Goal: Task Accomplishment & Management: Manage account settings

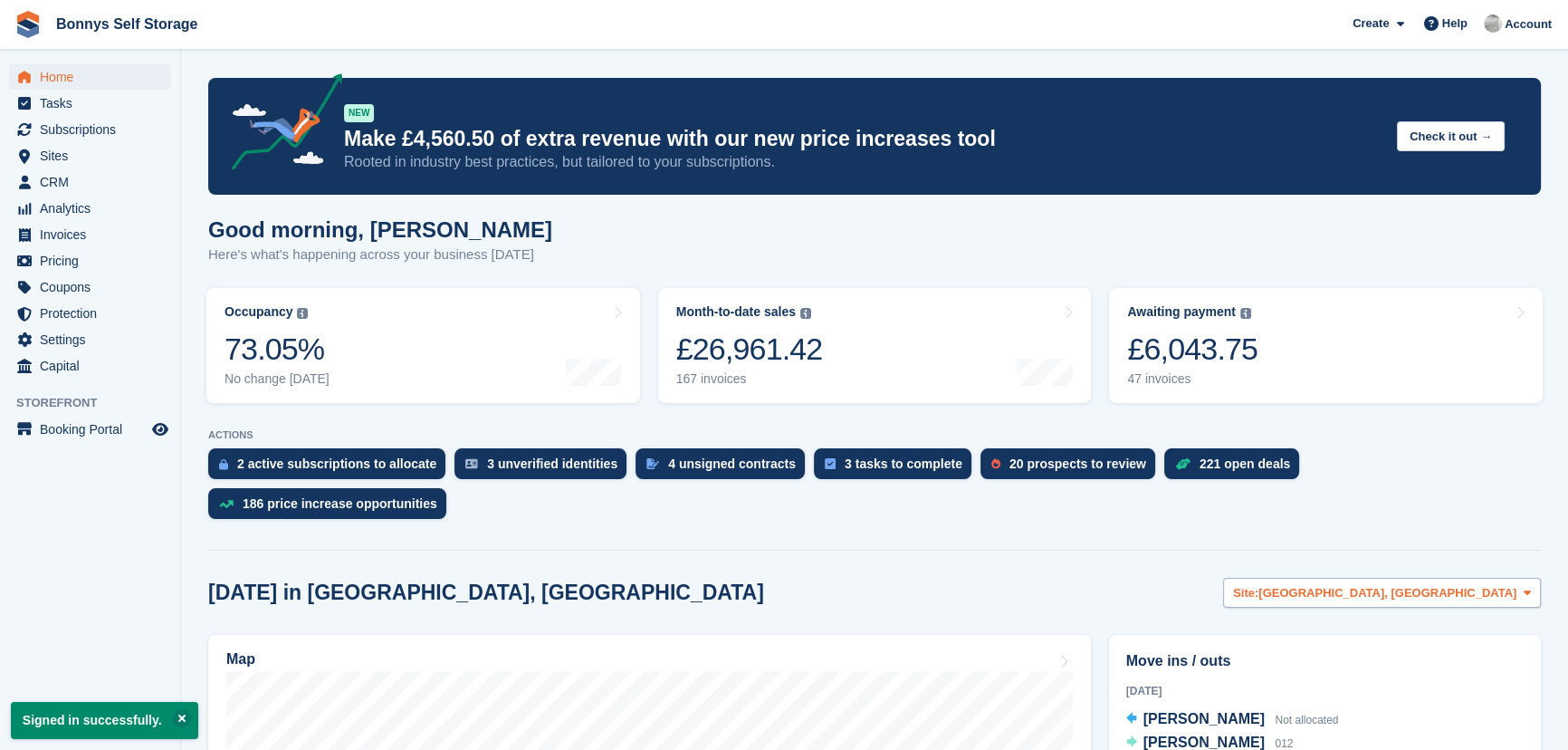
drag, startPoint x: 1436, startPoint y: 573, endPoint x: 1436, endPoint y: 555, distance: 18.0
click at [1436, 584] on span "[GEOGRAPHIC_DATA], [GEOGRAPHIC_DATA]" at bounding box center [1387, 593] width 258 height 18
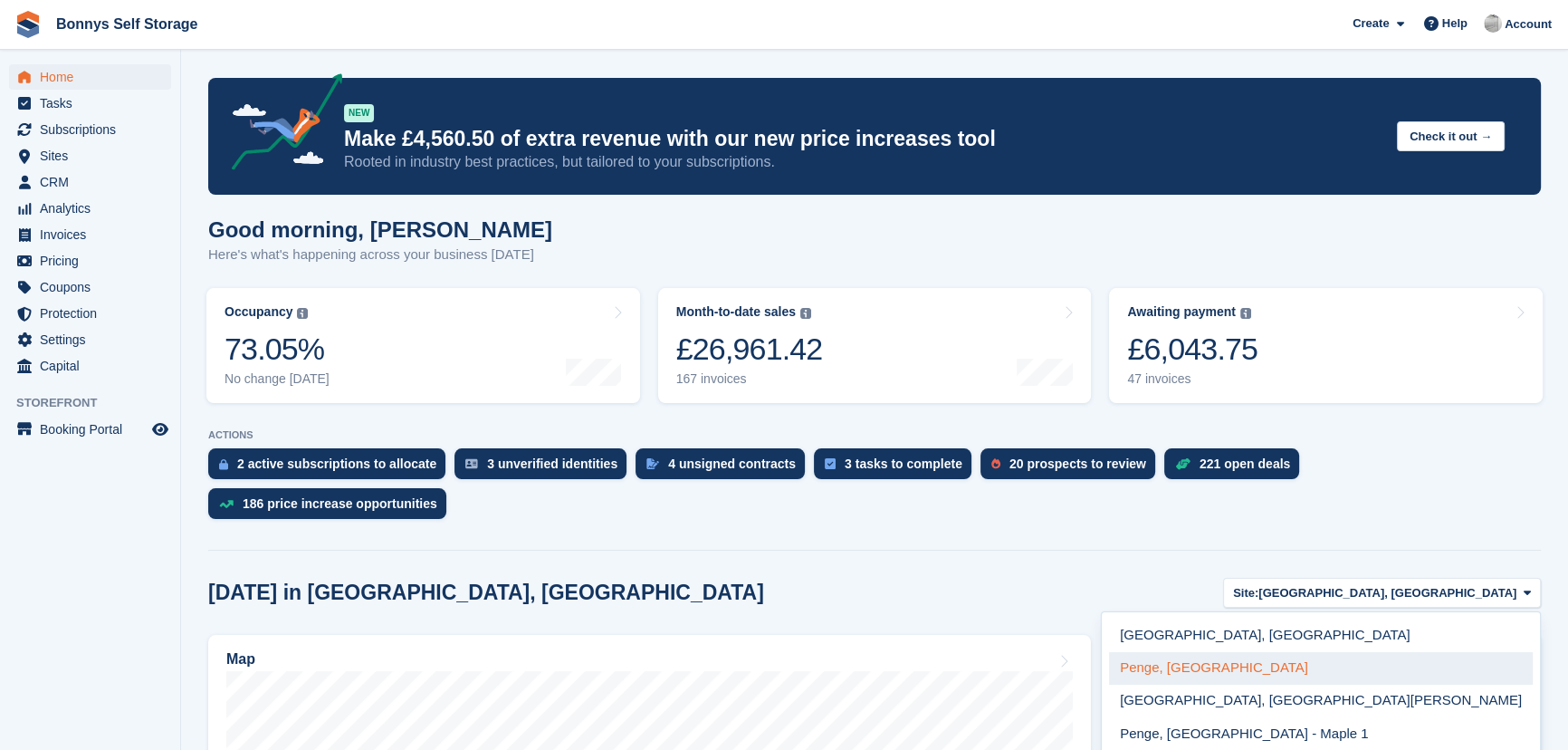
click at [1386, 652] on link "Penge, [GEOGRAPHIC_DATA]" at bounding box center [1321, 668] width 423 height 33
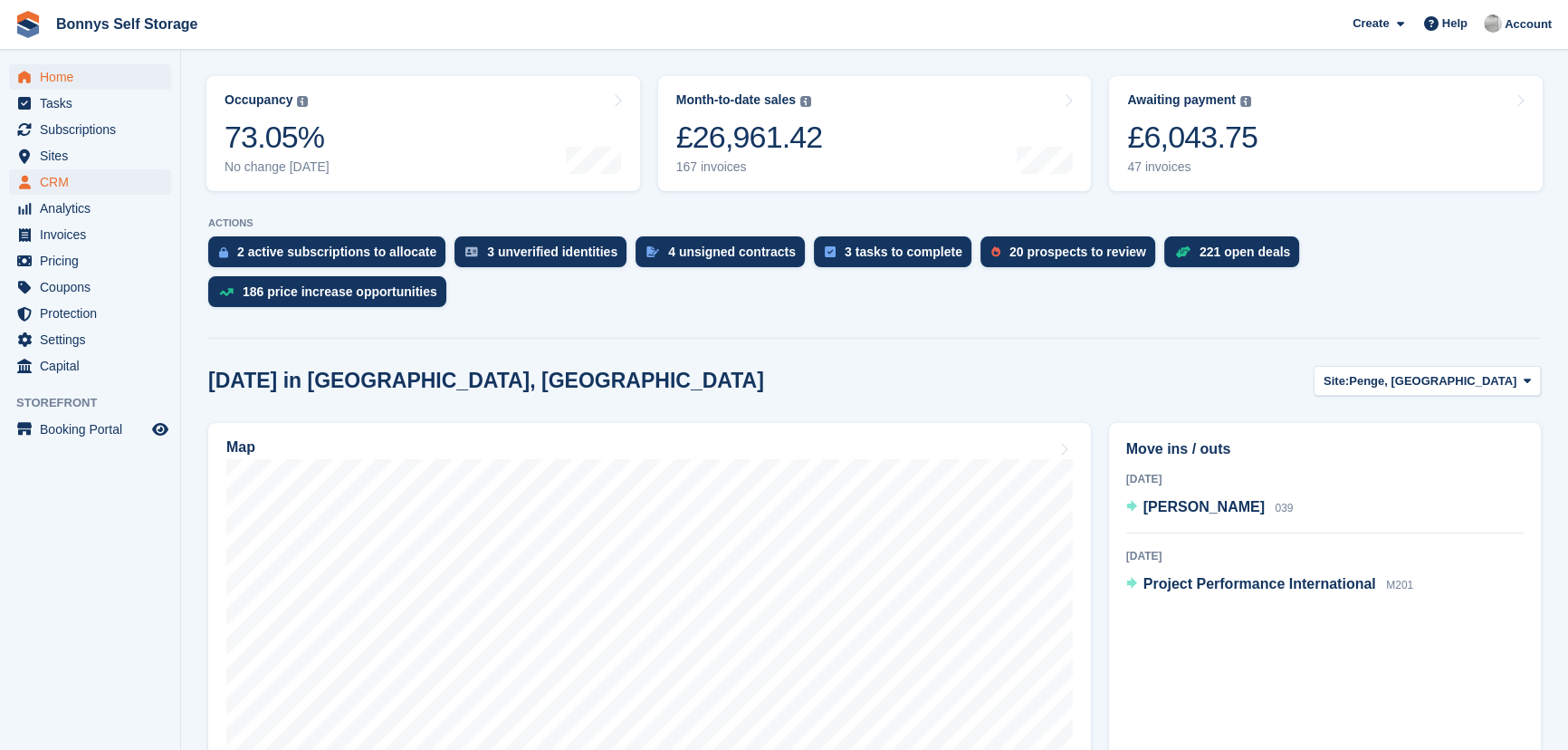
scroll to position [329, 0]
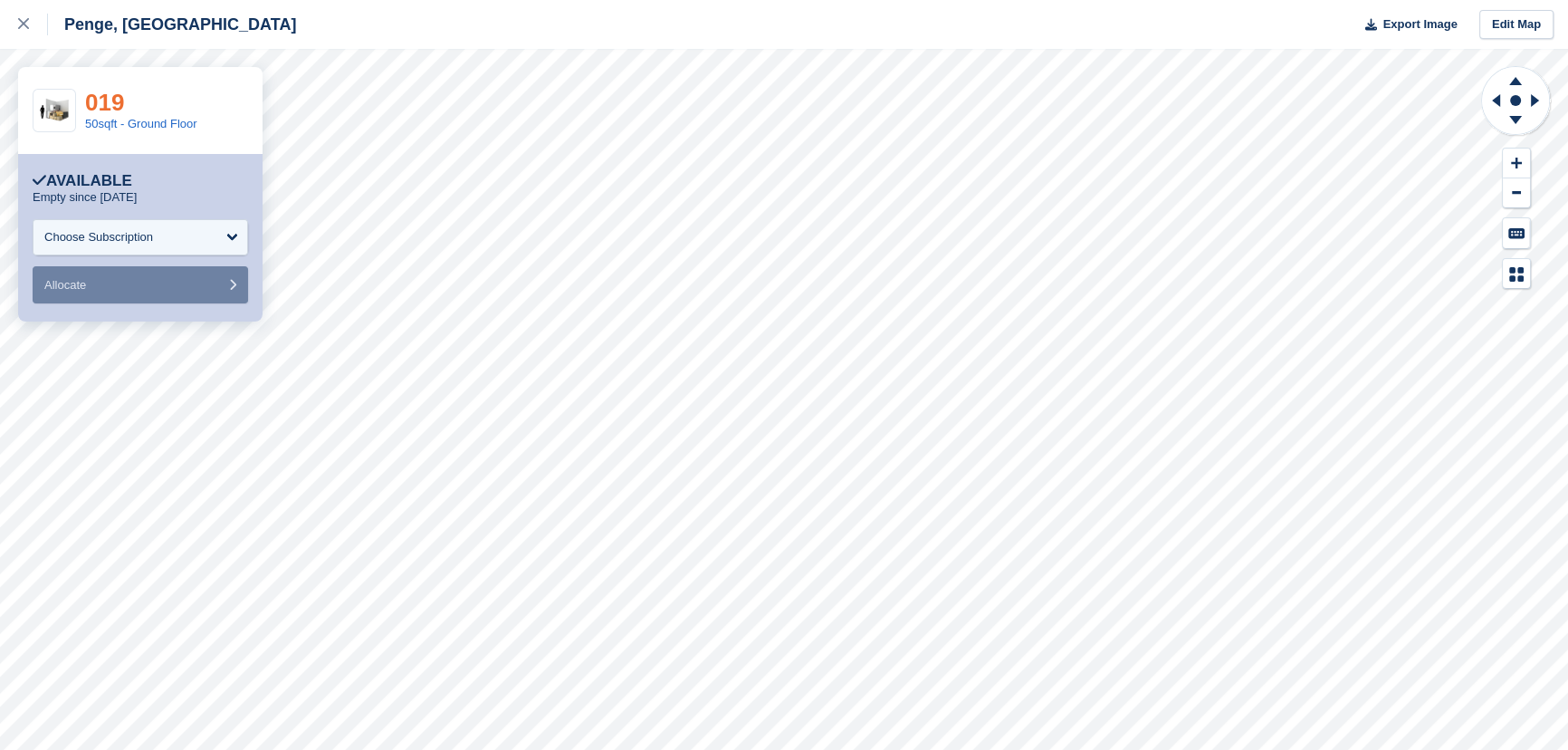
click at [96, 100] on link "019" at bounding box center [104, 103] width 38 height 28
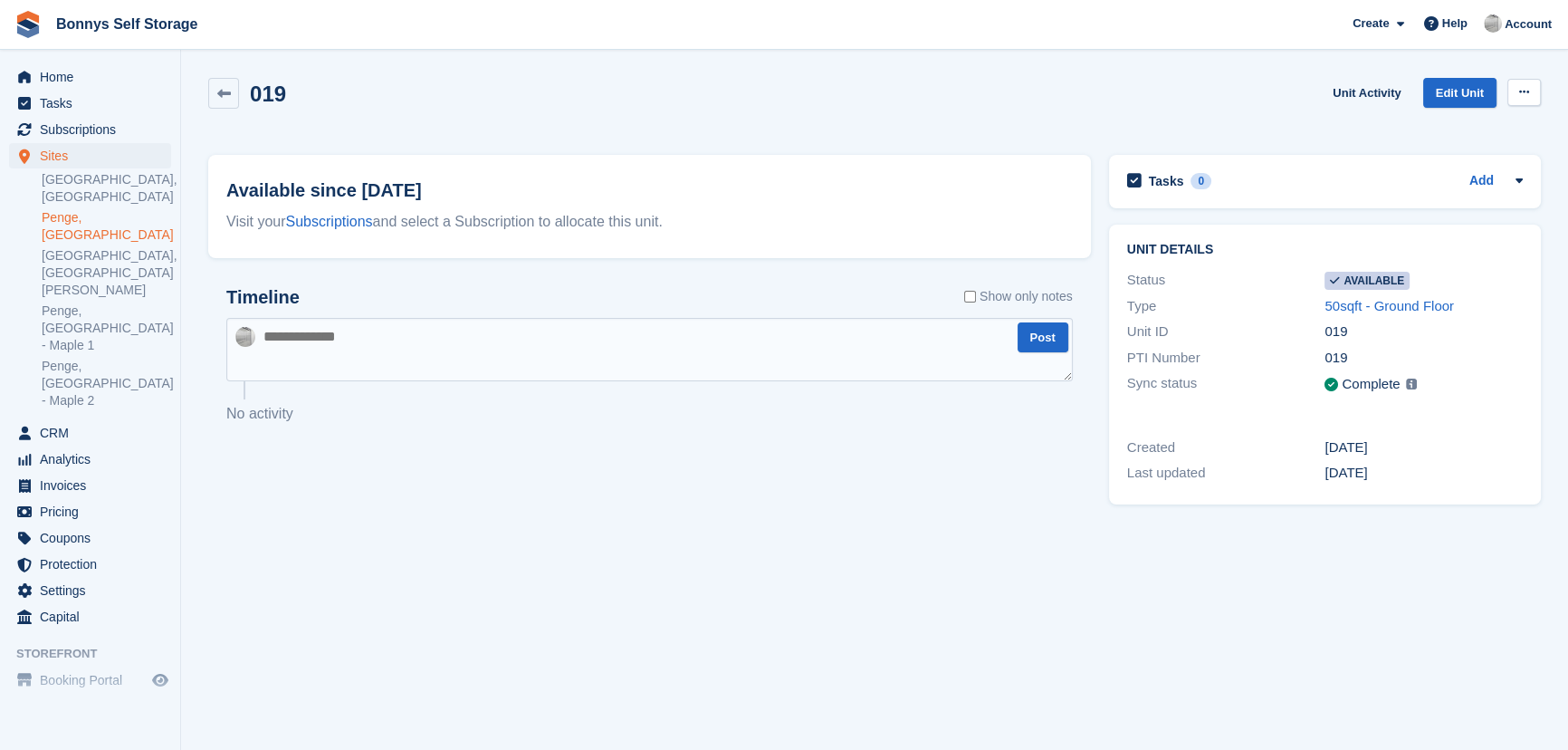
click at [1519, 88] on icon at bounding box center [1523, 92] width 10 height 12
click at [1476, 127] on p "Make unavailable" at bounding box center [1453, 127] width 158 height 24
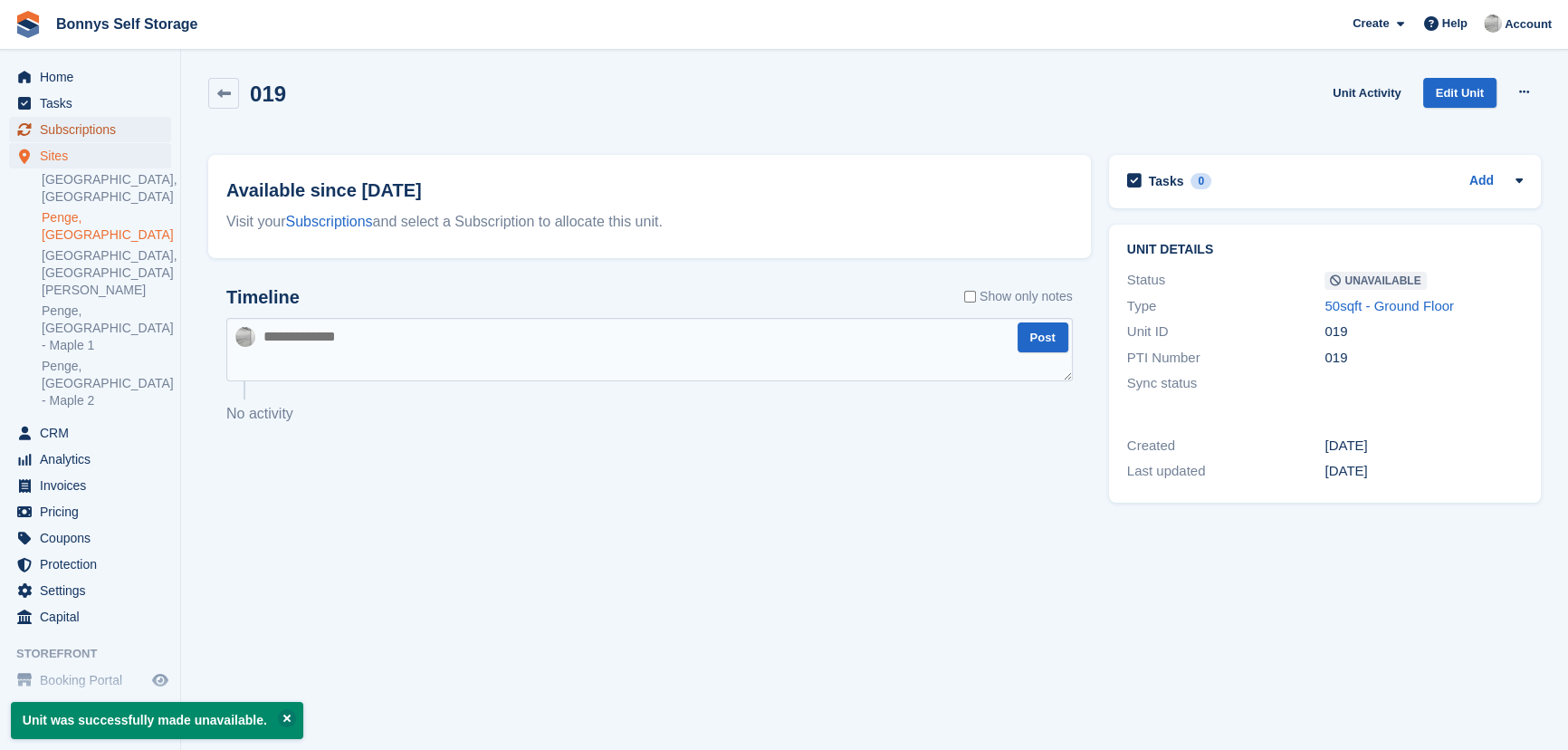
click at [90, 122] on span "Subscriptions" at bounding box center [93, 129] width 109 height 26
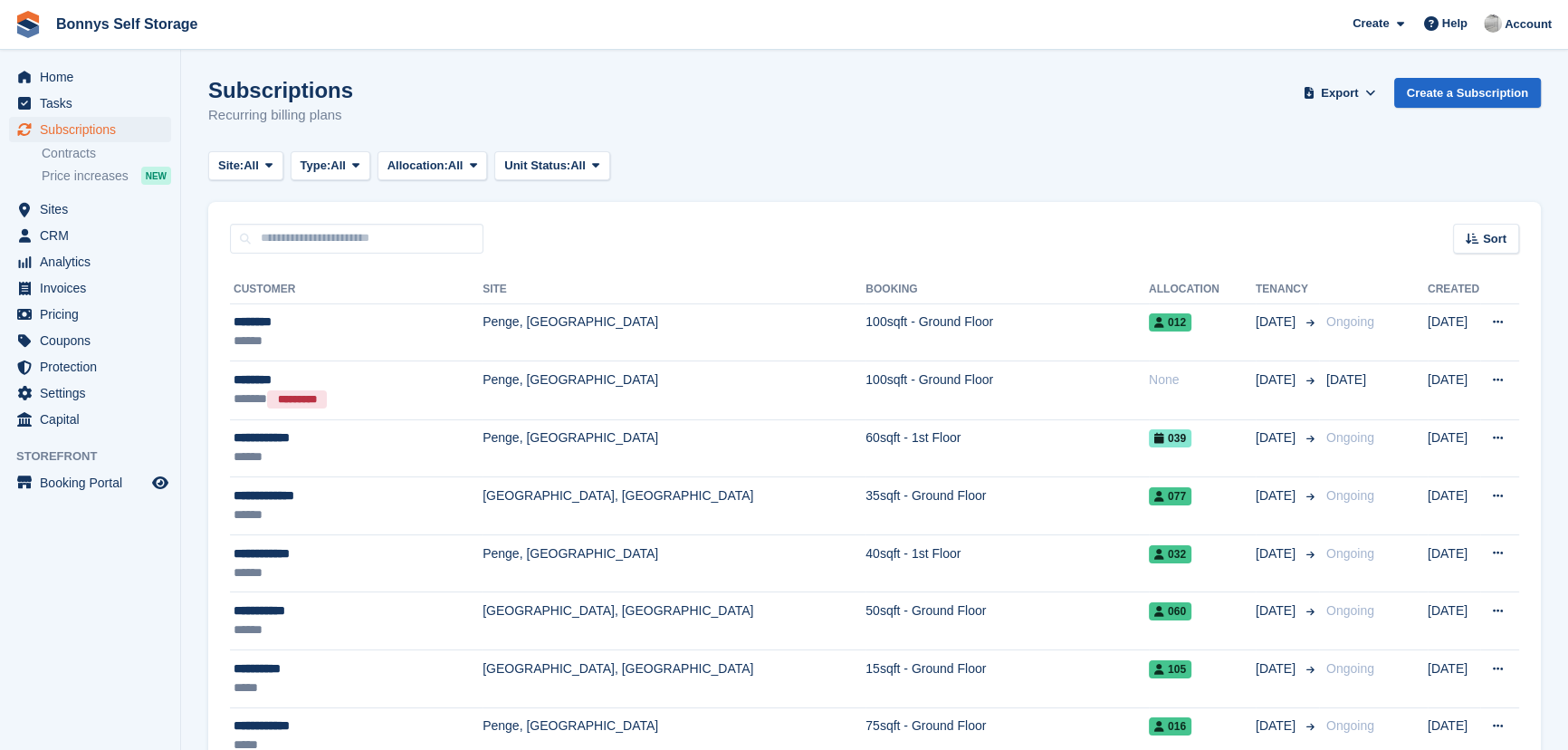
click at [375, 237] on input "text" at bounding box center [356, 238] width 254 height 30
type input "*****"
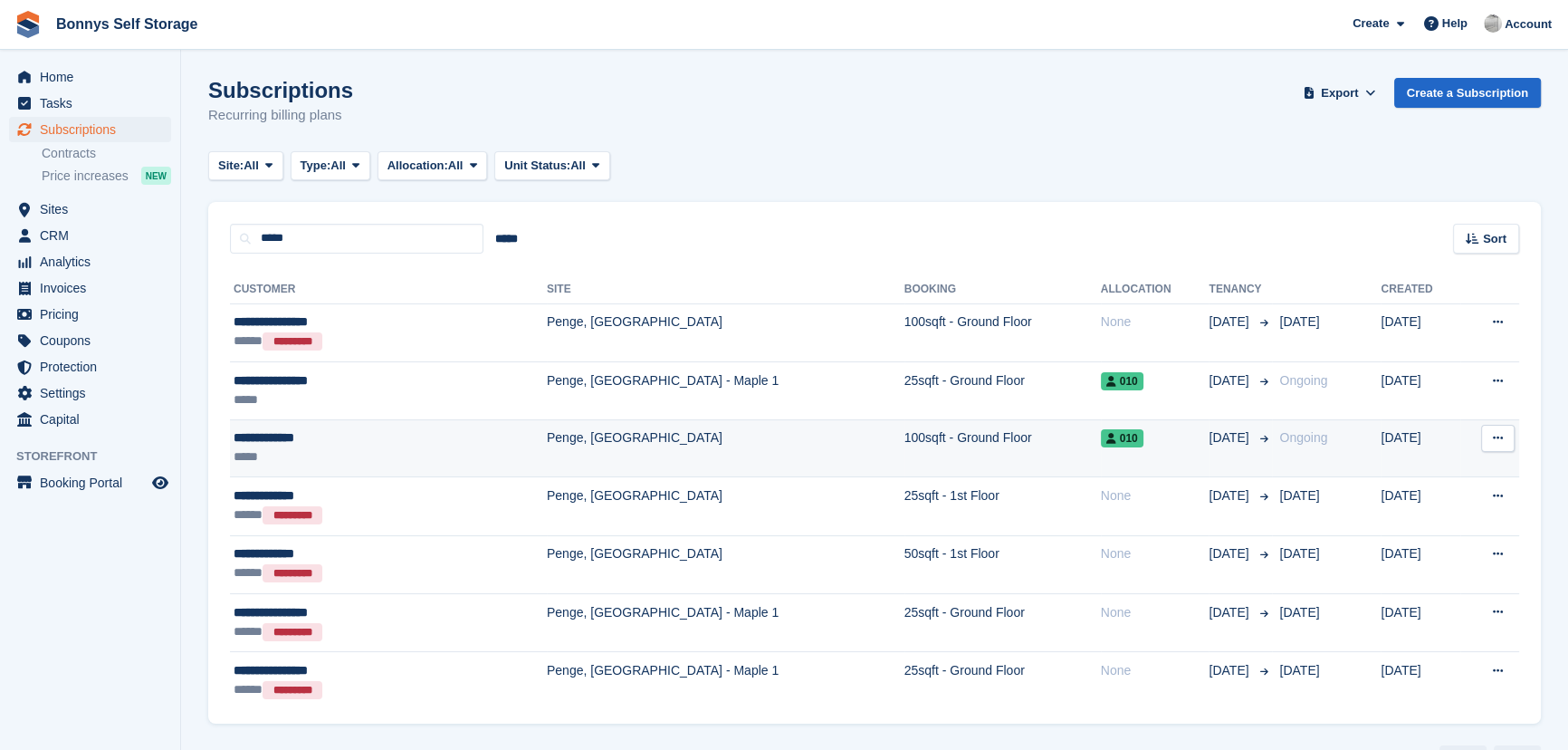
click at [282, 430] on div "**********" at bounding box center [334, 437] width 202 height 19
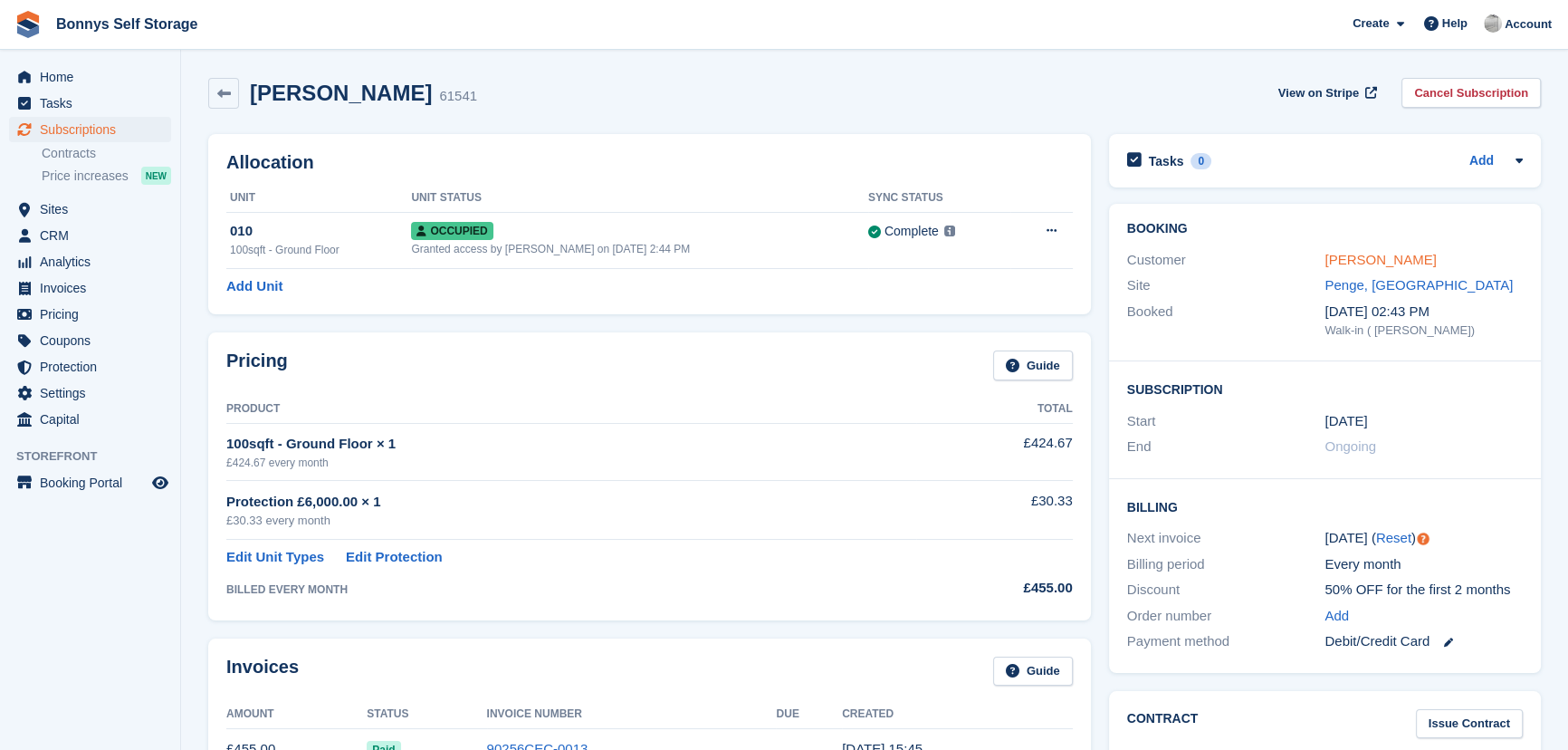
click at [1413, 253] on link "Nathan Ampofo" at bounding box center [1379, 259] width 111 height 16
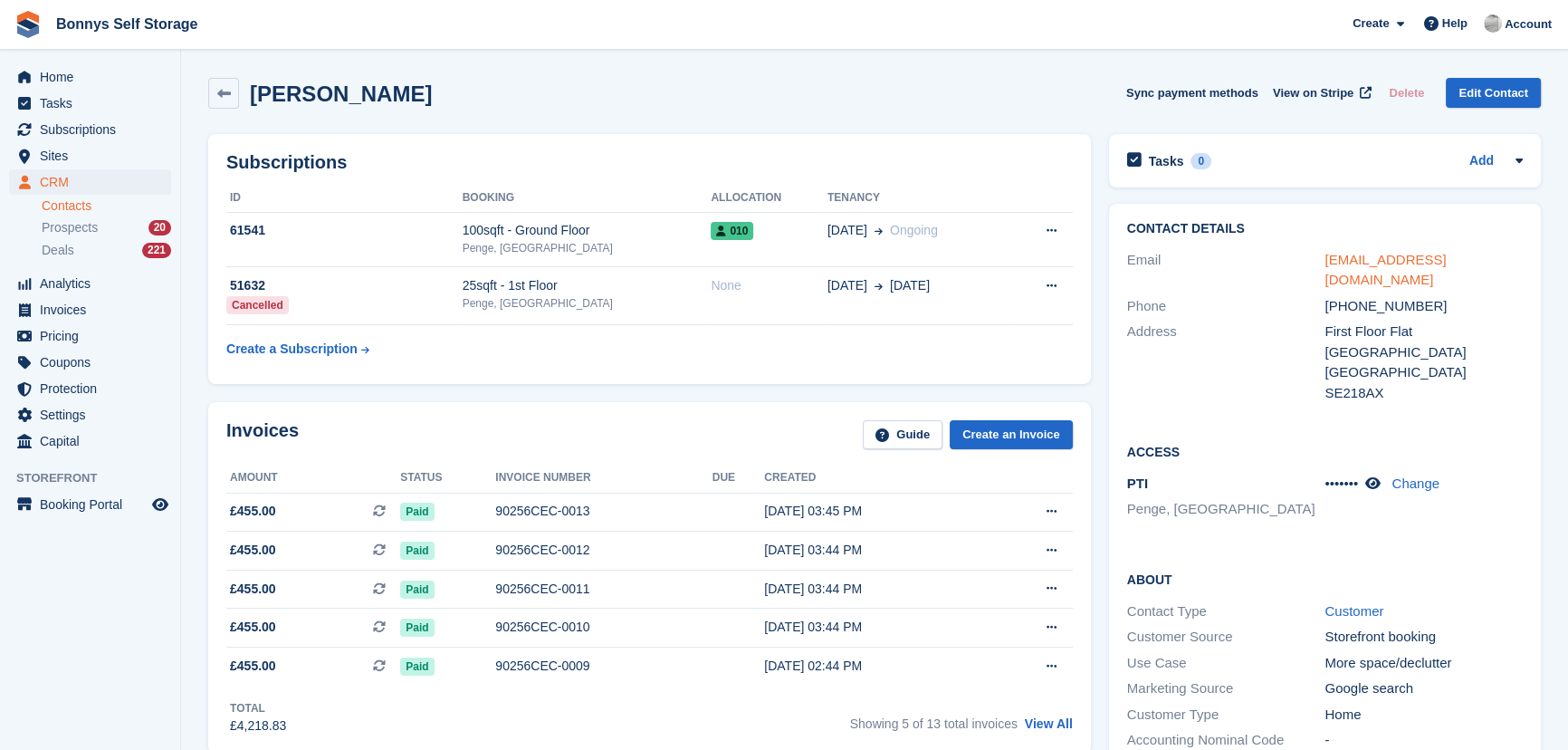
click at [1358, 259] on link "nathanampofo@me.com" at bounding box center [1385, 270] width 121 height 37
click at [150, 632] on aside "Home Tasks Subscriptions Subscriptions Subscriptions Contracts Price increases …" at bounding box center [90, 379] width 181 height 659
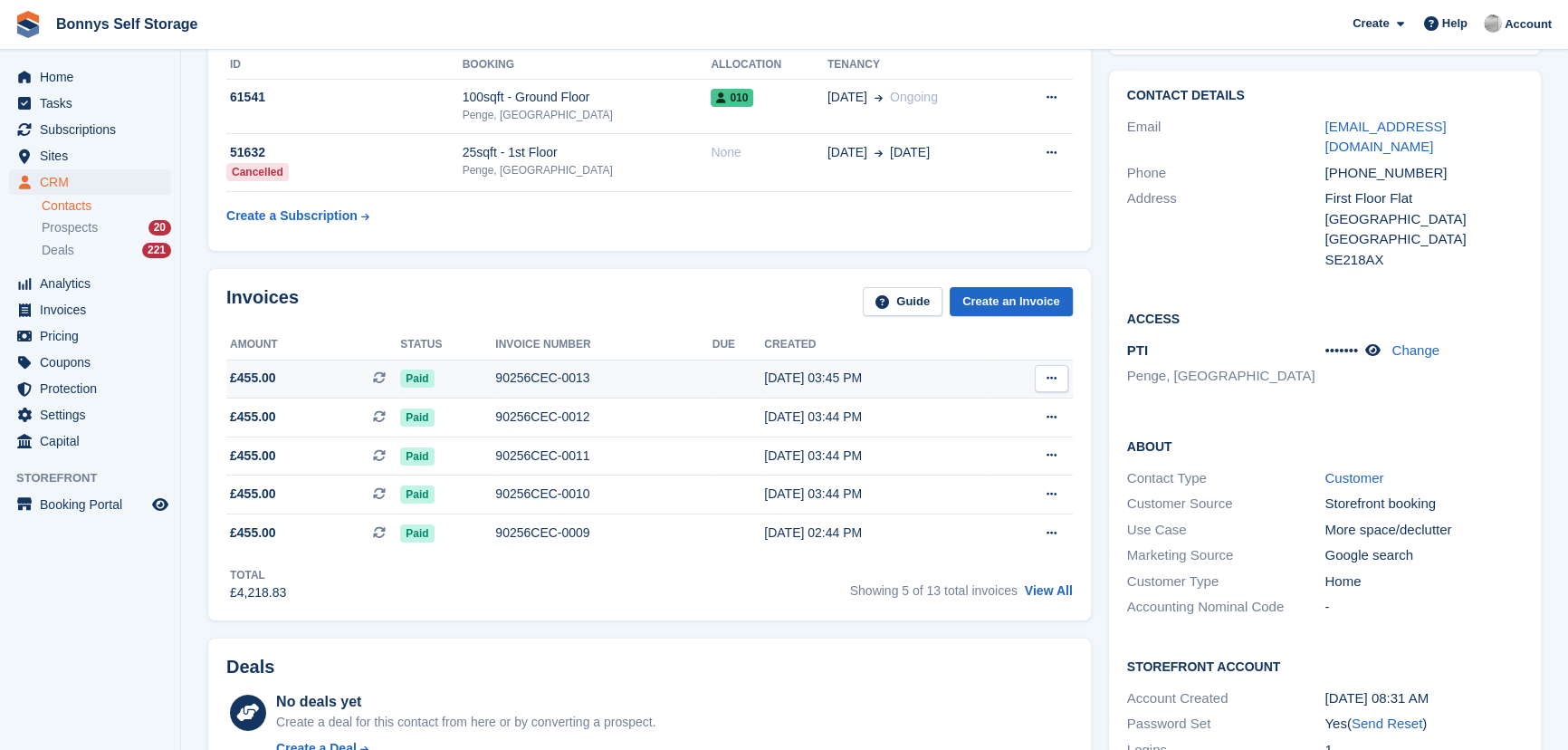
scroll to position [329, 0]
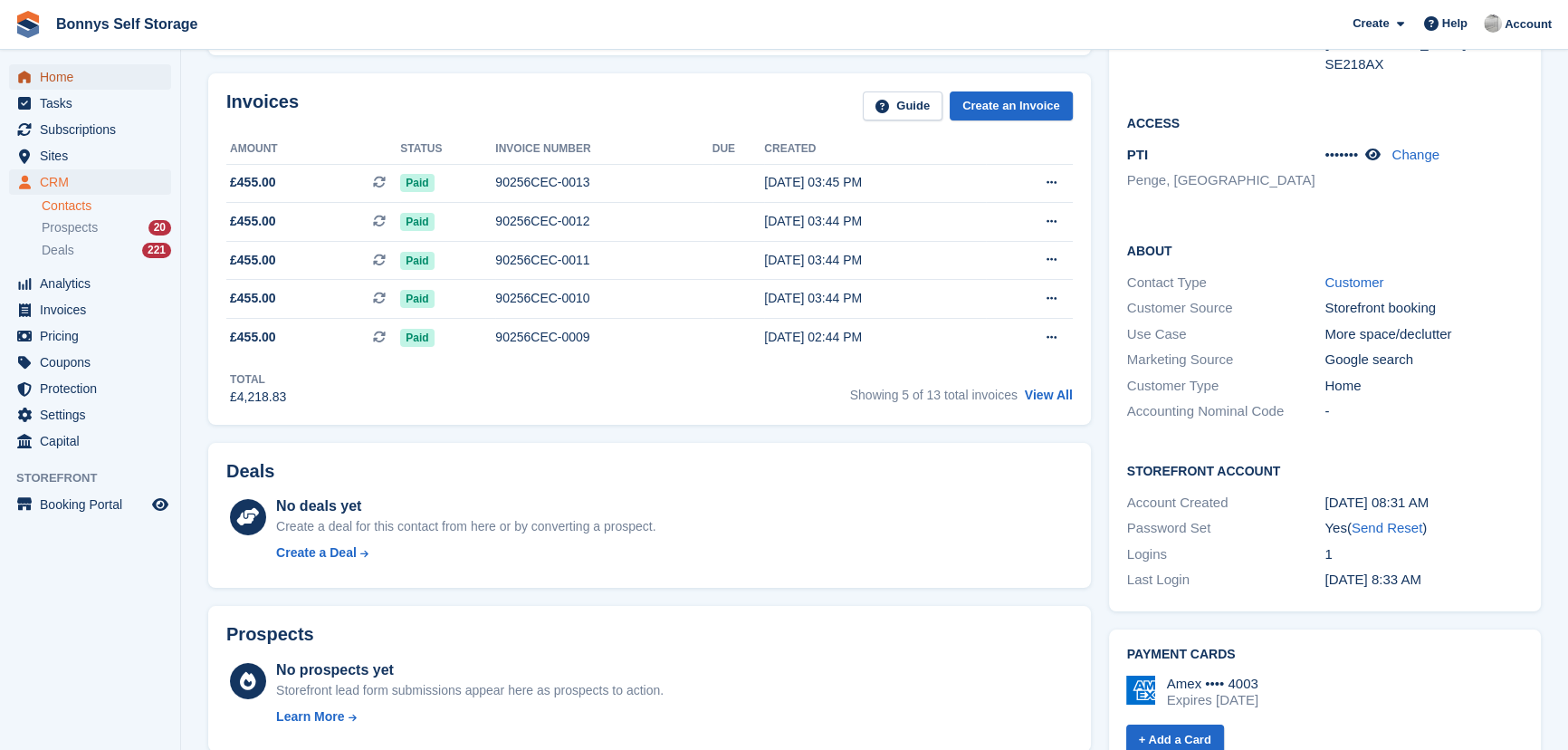
click at [85, 76] on span "Home" at bounding box center [93, 77] width 109 height 26
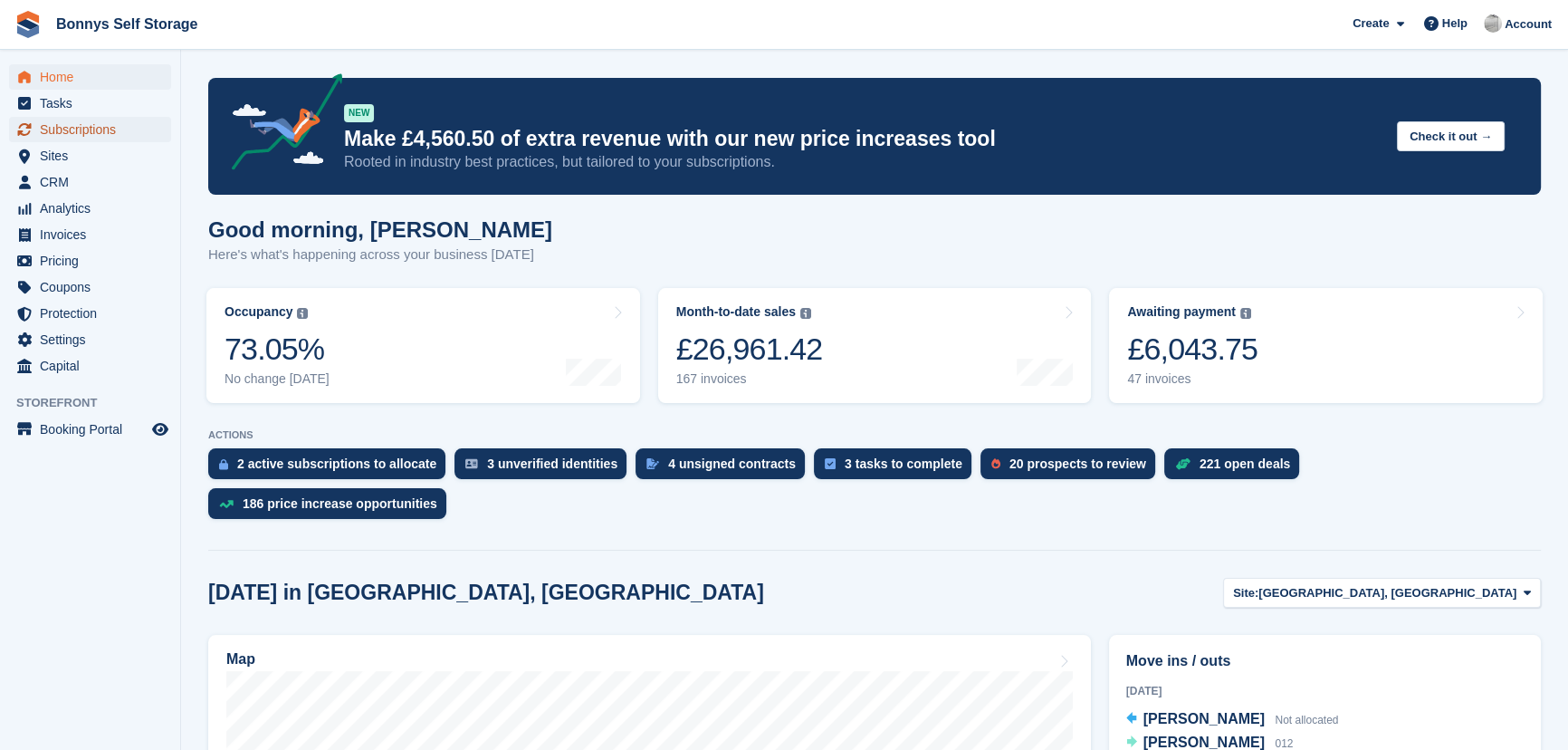
click at [83, 125] on span "Subscriptions" at bounding box center [93, 129] width 109 height 26
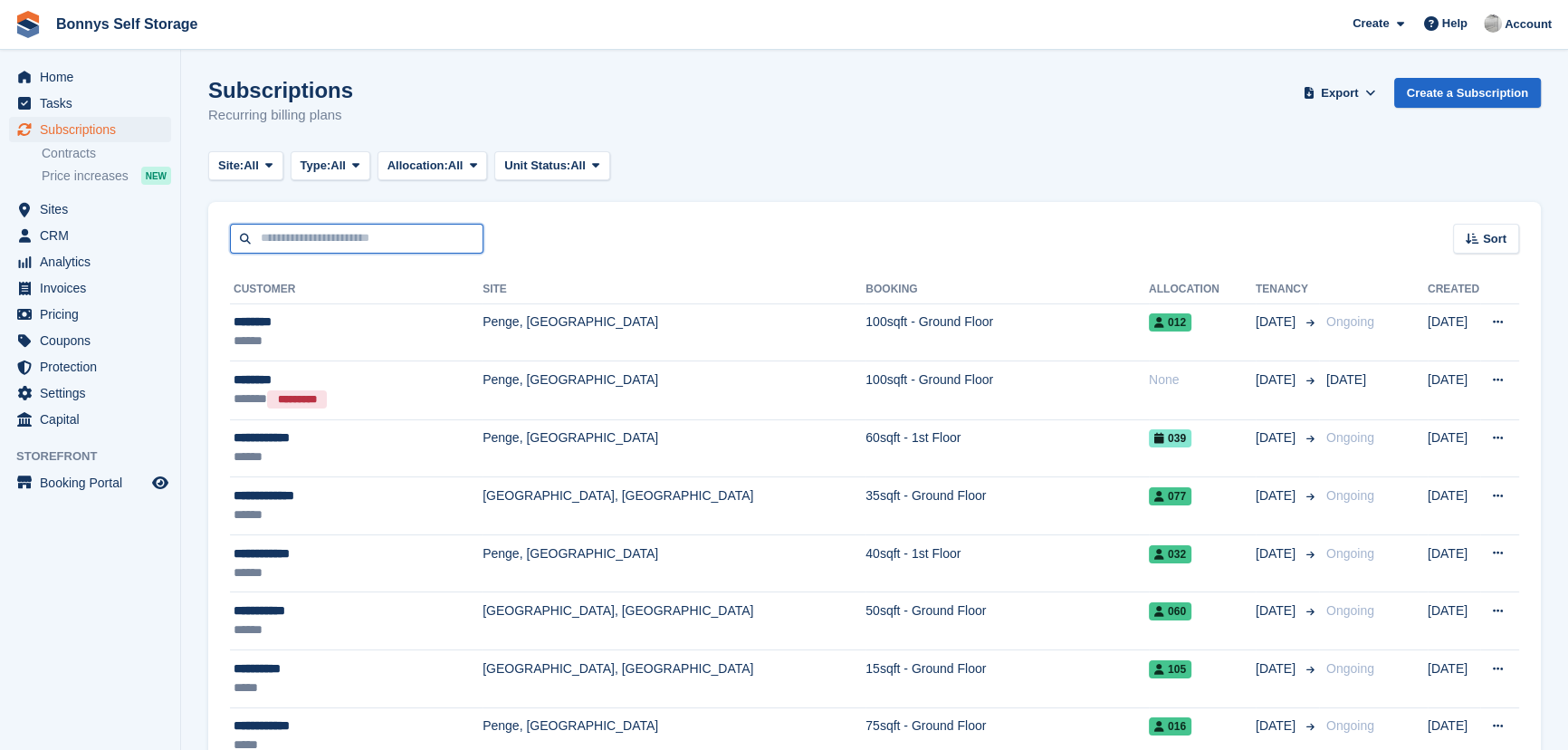
click at [397, 237] on input "text" at bounding box center [356, 238] width 254 height 30
type input "****"
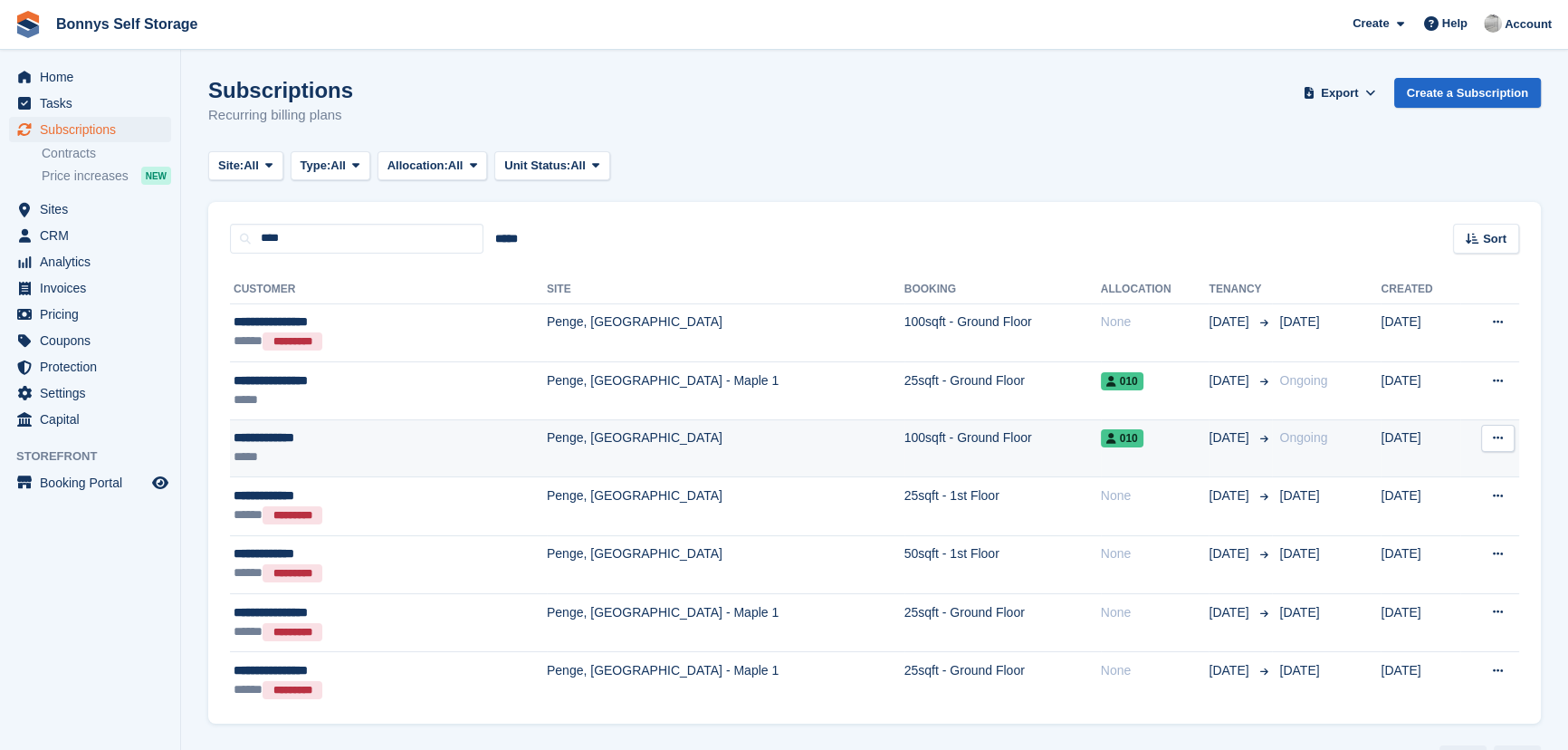
click at [299, 439] on div "**********" at bounding box center [334, 437] width 202 height 19
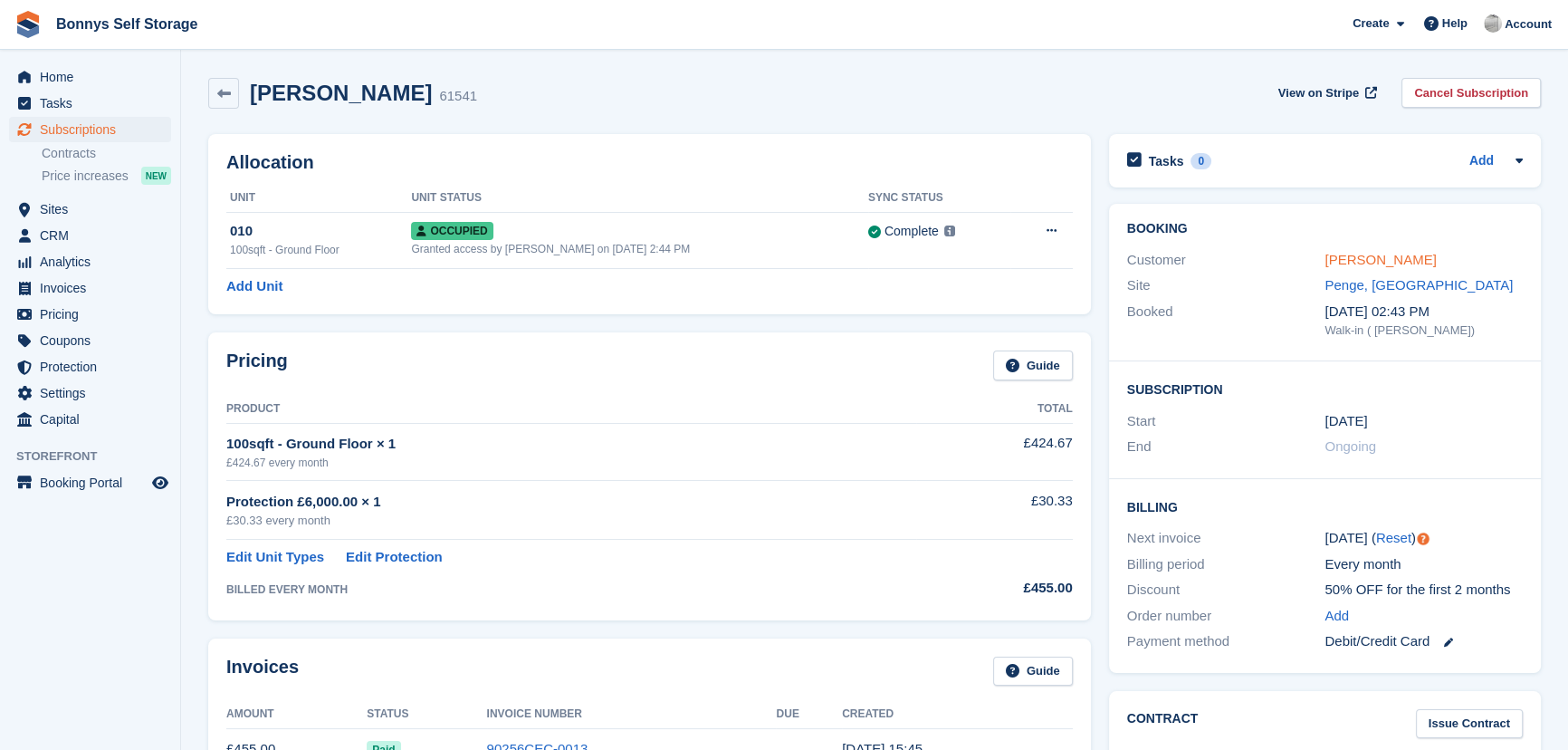
click at [1380, 261] on link "Nathan Ampofo" at bounding box center [1379, 259] width 111 height 16
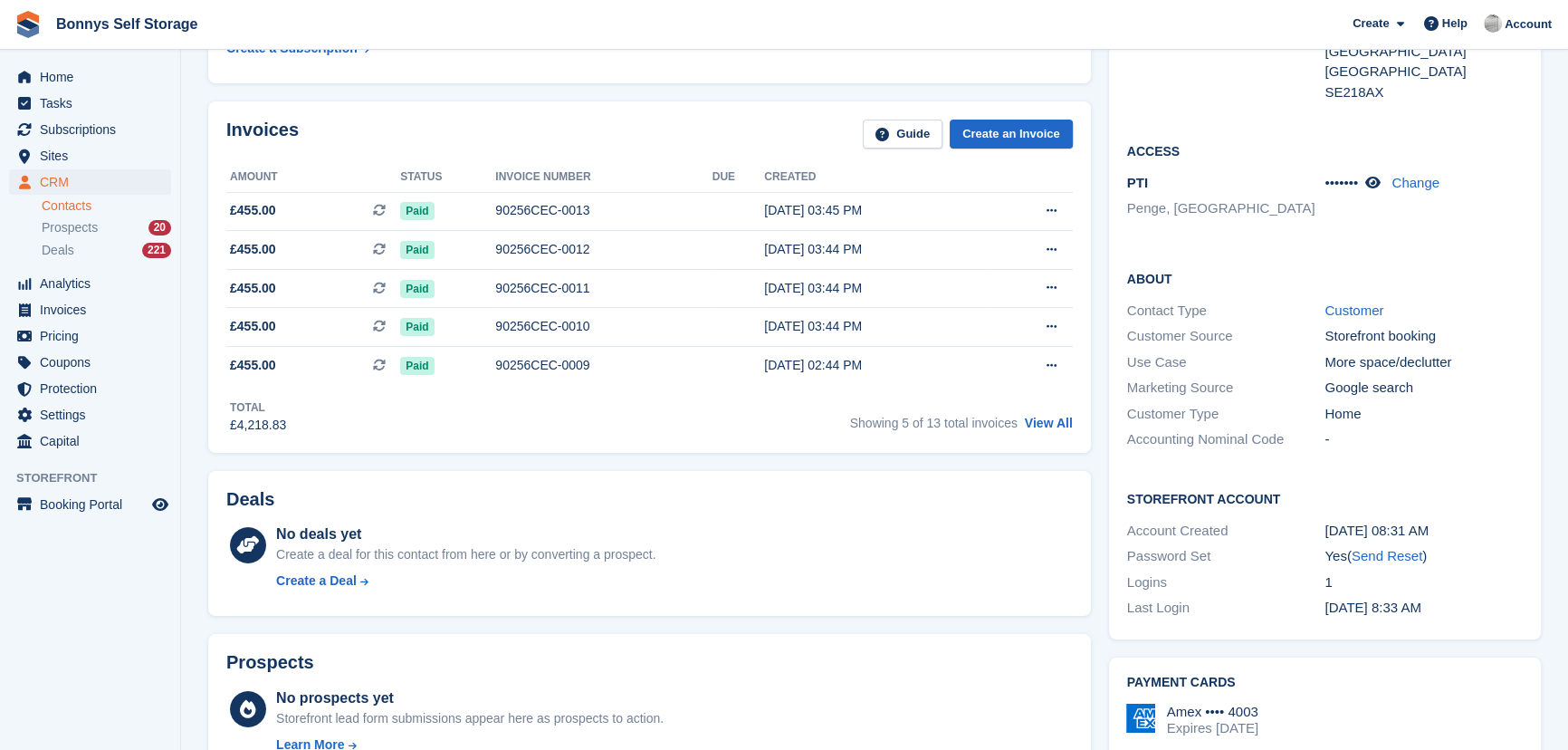
scroll to position [493, 0]
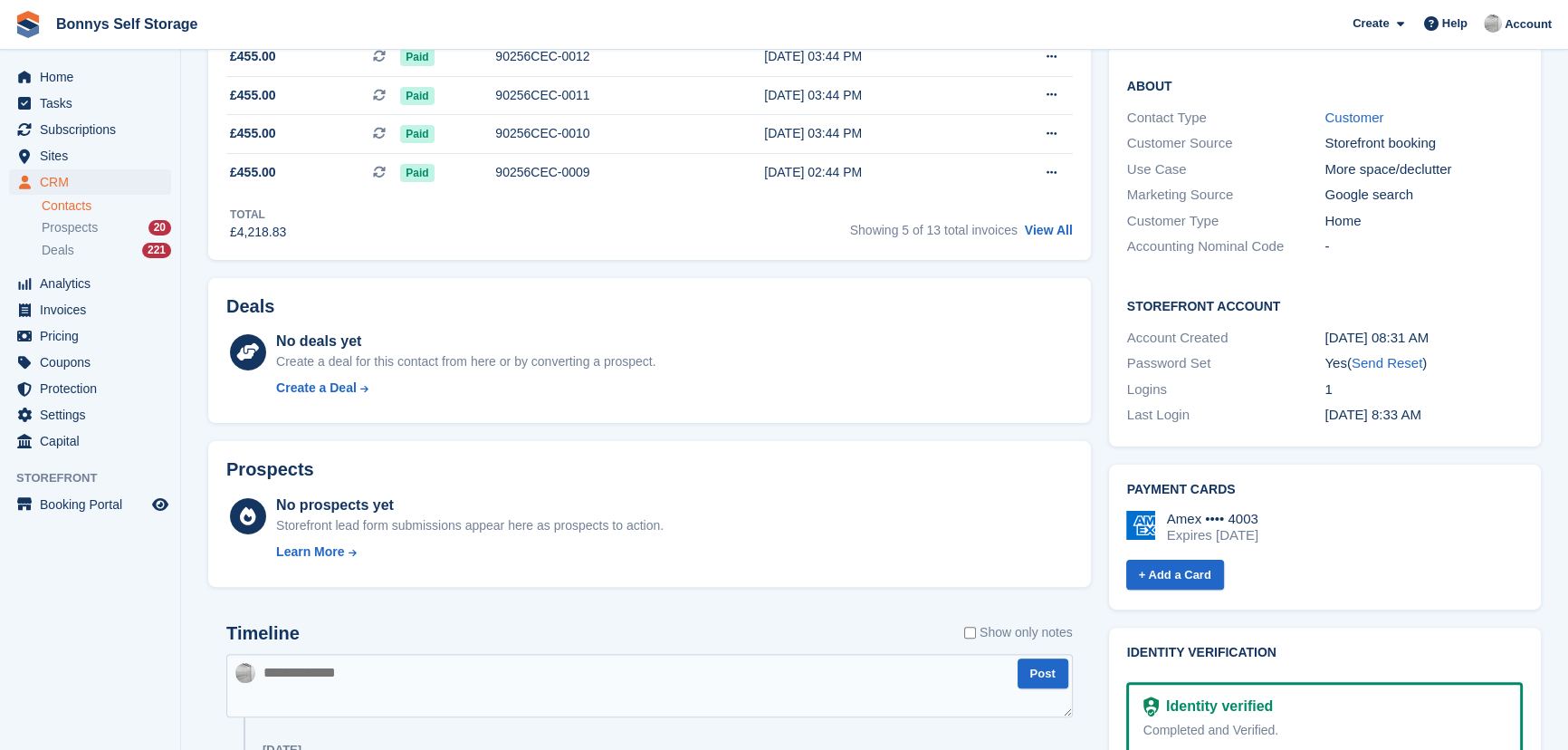
click at [362, 664] on textarea at bounding box center [650, 685] width 847 height 63
type textarea "*"
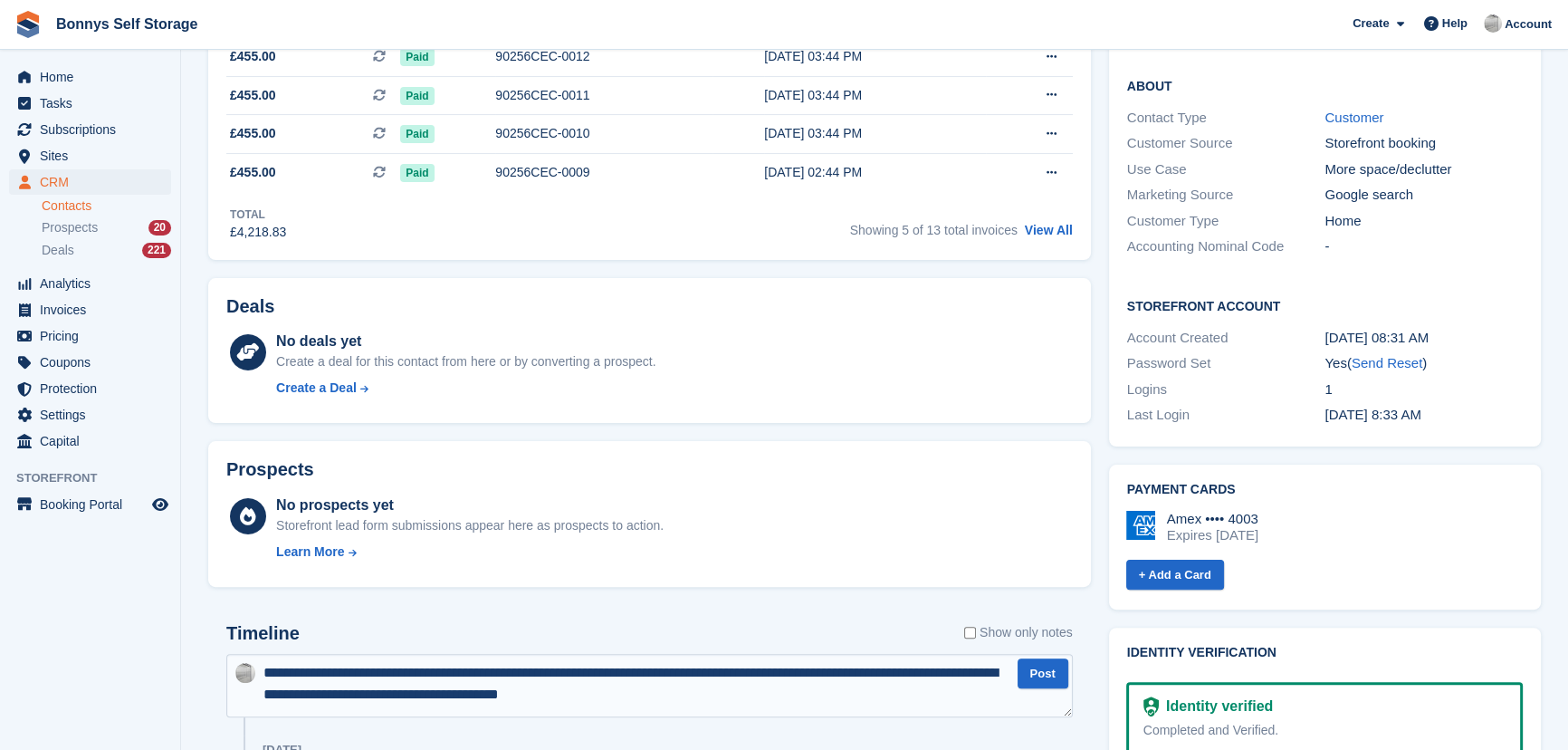
type textarea "**********"
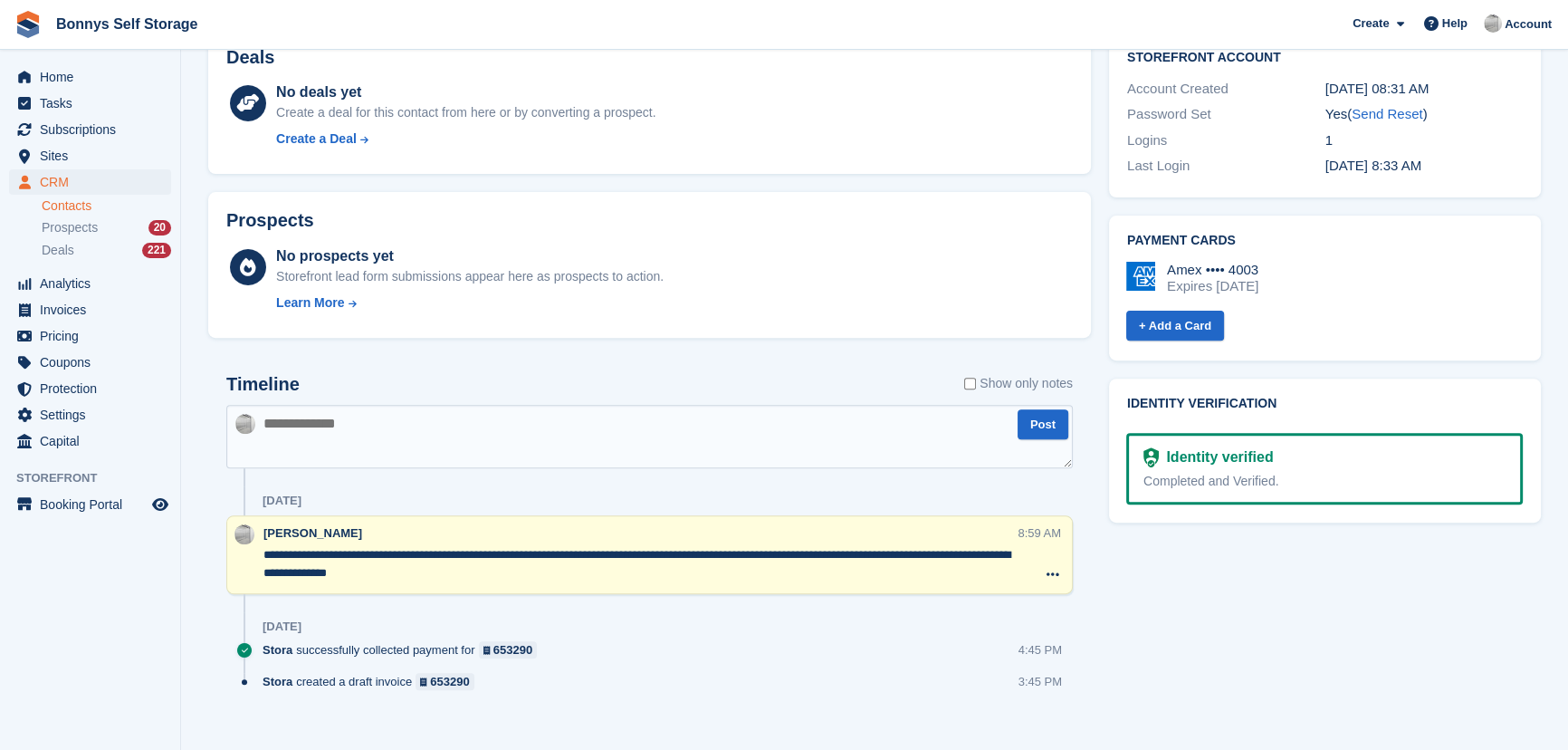
scroll to position [765, 0]
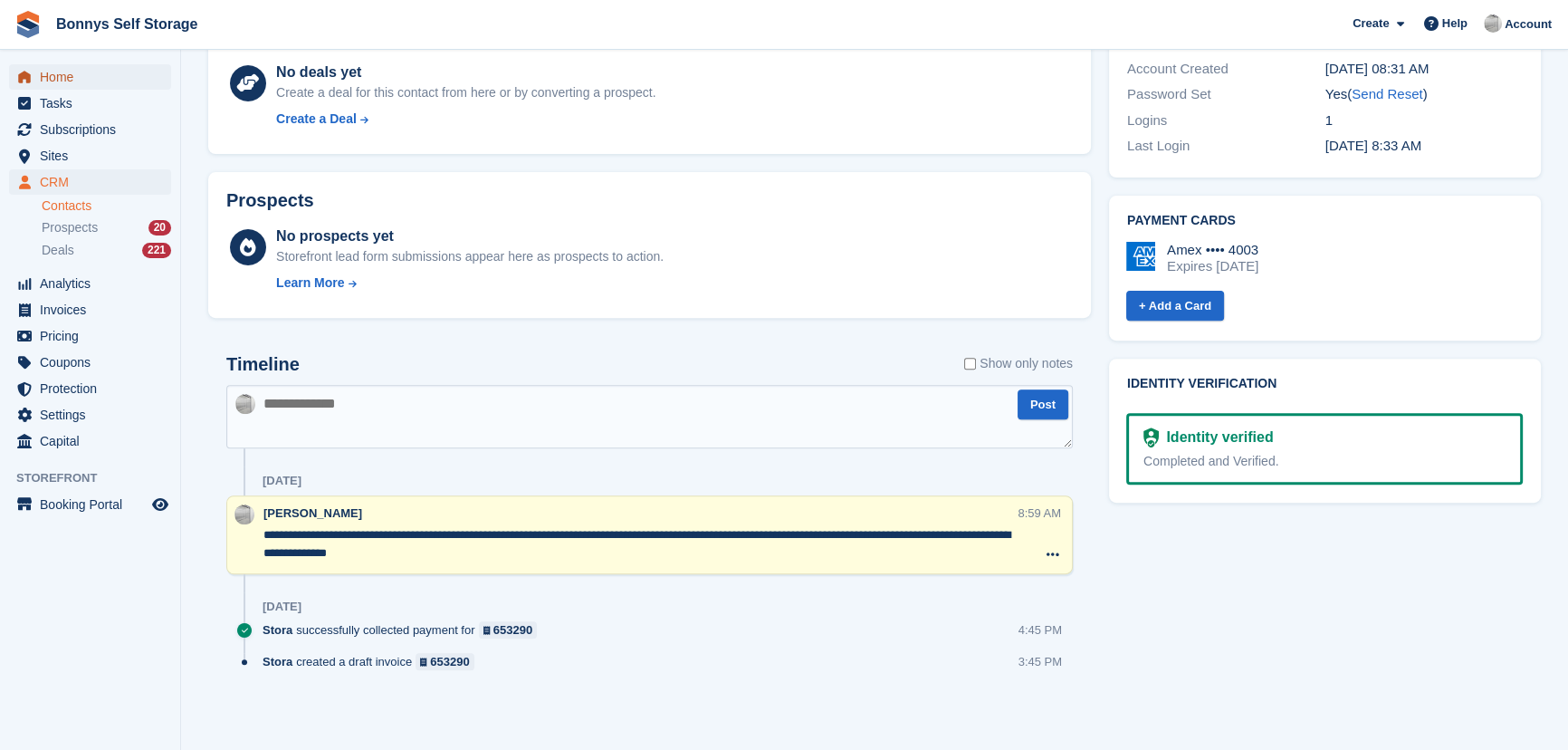
click at [69, 65] on span "Home" at bounding box center [93, 77] width 109 height 26
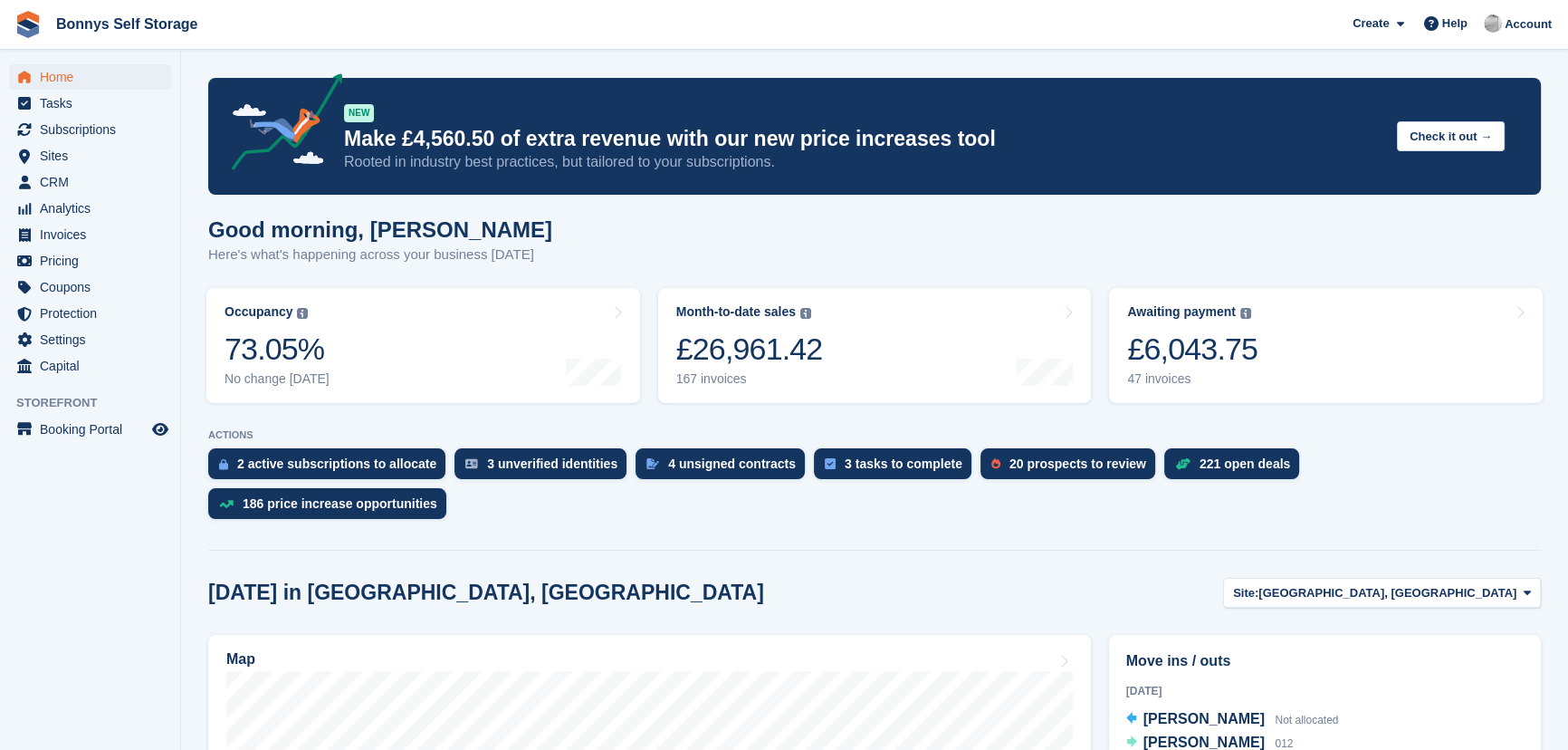
click at [418, 250] on p "Here's what's happening across your business [DATE]" at bounding box center [379, 255] width 344 height 21
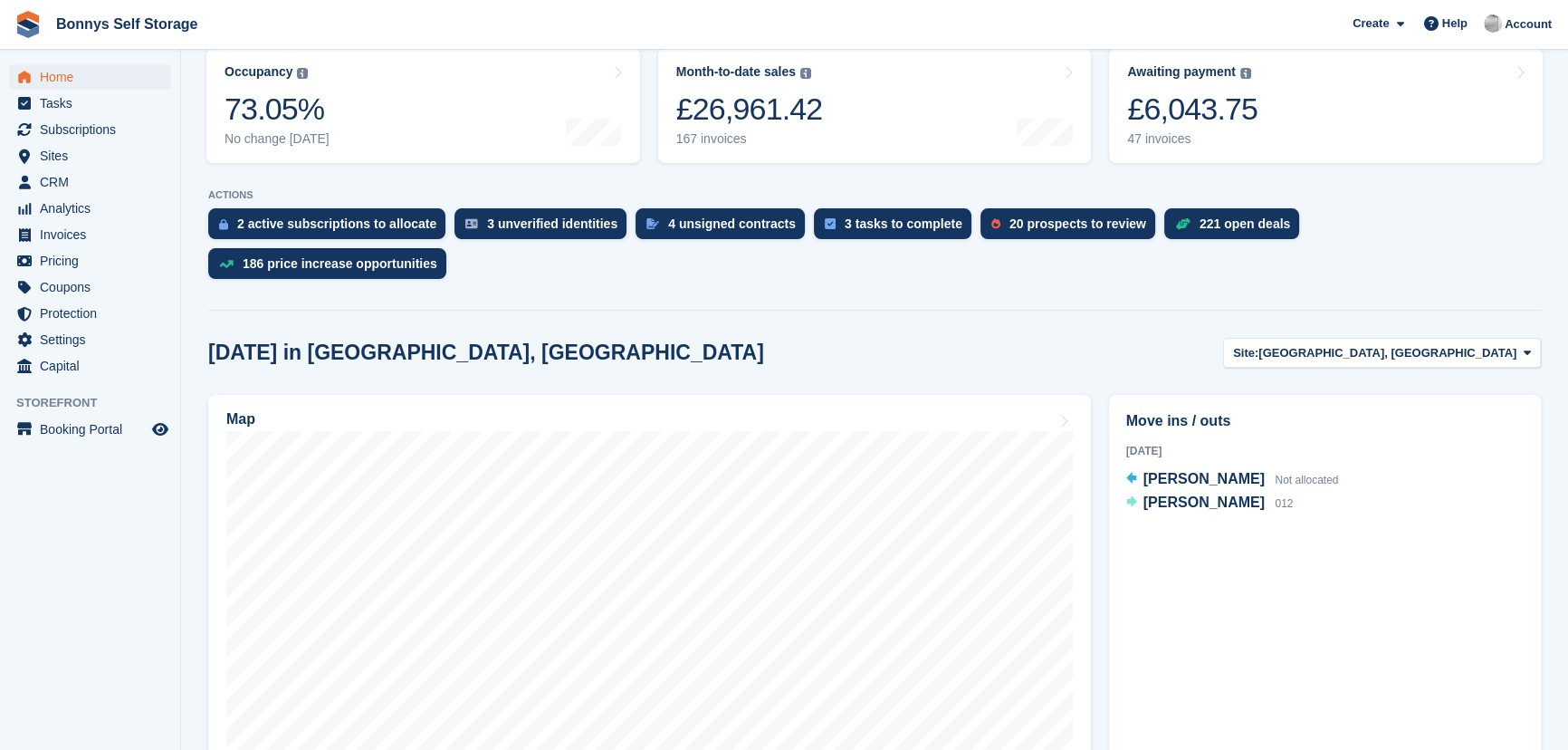
scroll to position [247, 0]
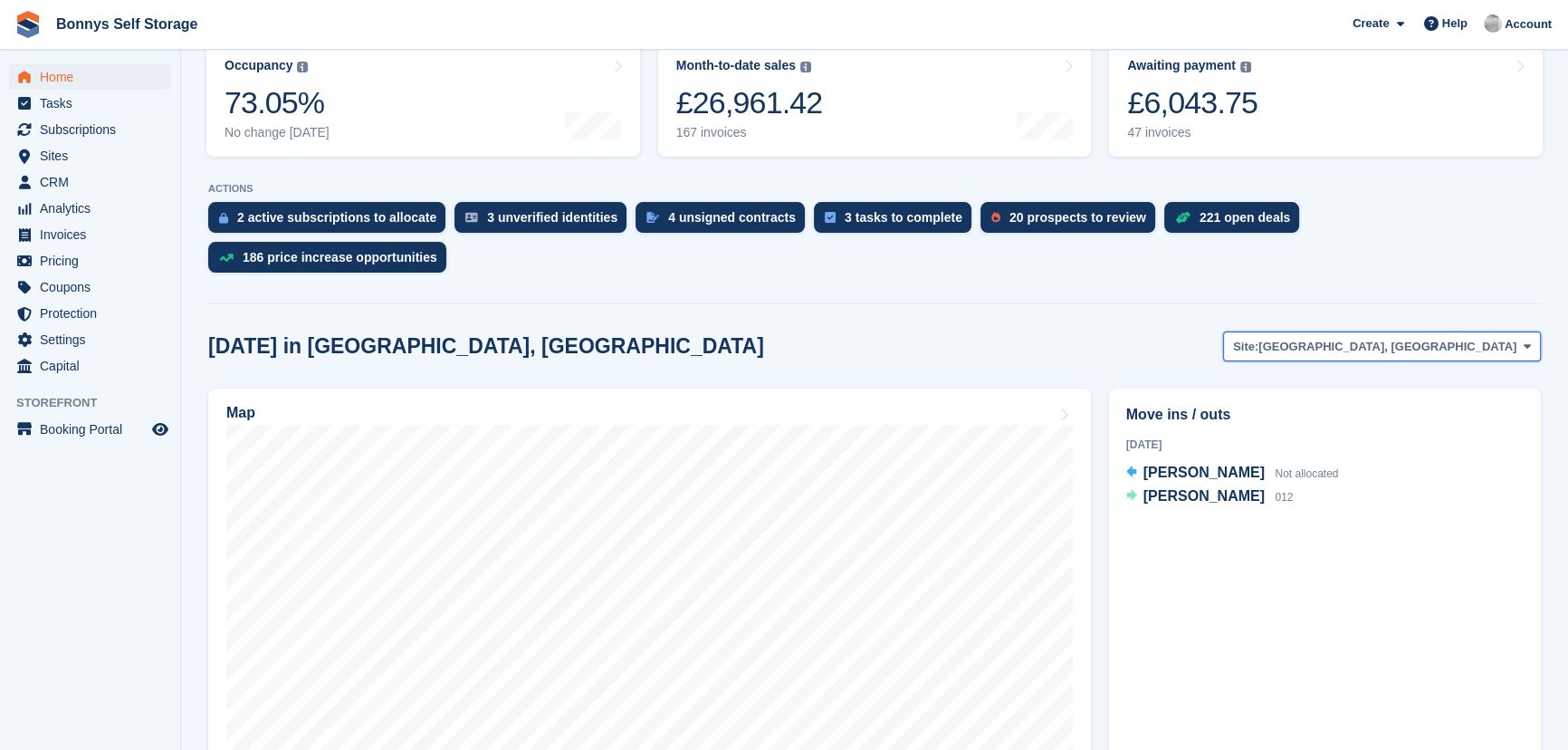
click at [1463, 332] on button "Site: [GEOGRAPHIC_DATA], [GEOGRAPHIC_DATA]" at bounding box center [1381, 347] width 318 height 30
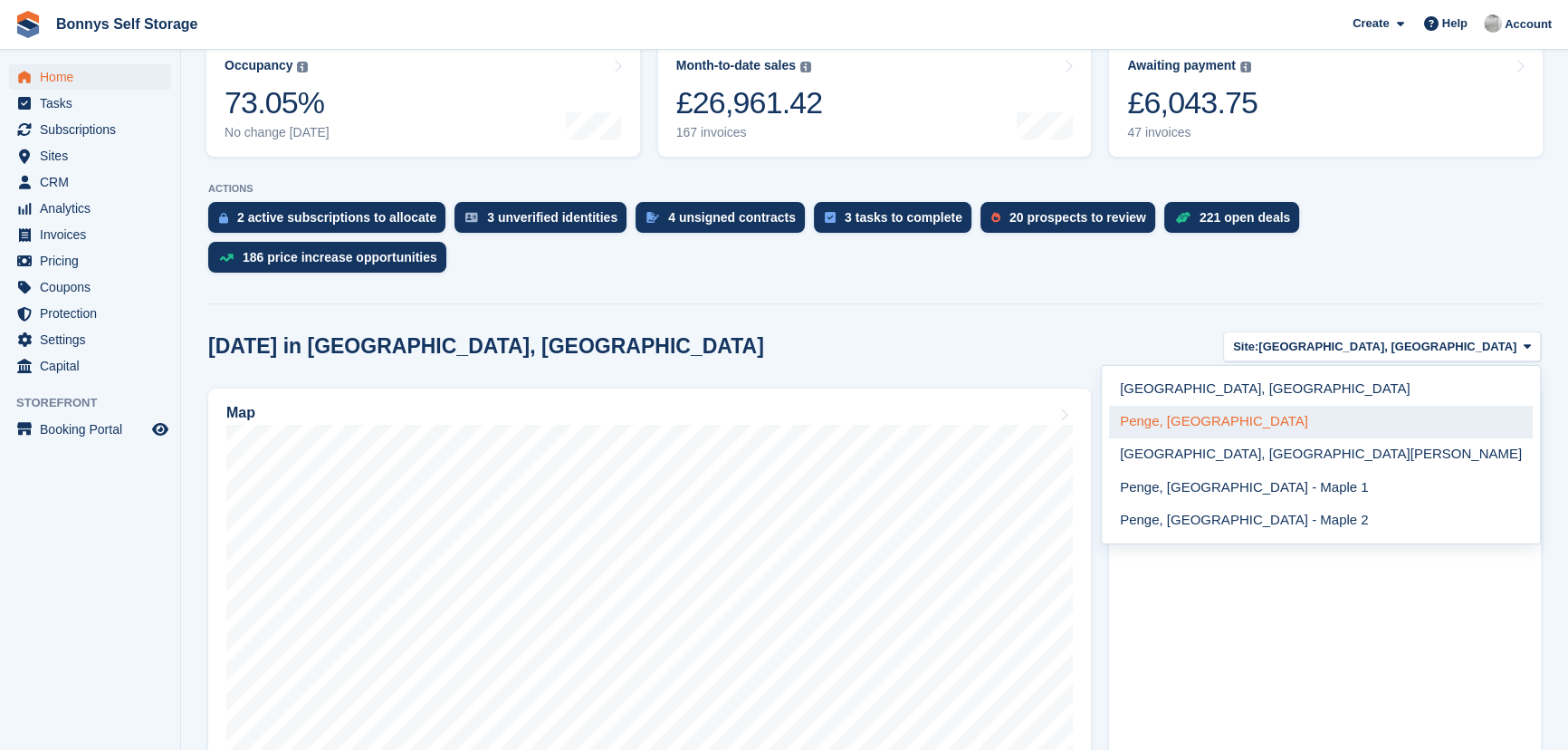
click at [1399, 406] on link "Penge, [GEOGRAPHIC_DATA]" at bounding box center [1321, 423] width 423 height 33
